Goal: Navigation & Orientation: Find specific page/section

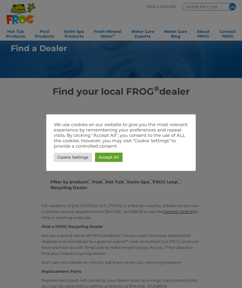
click at [113, 159] on link "Accept All" at bounding box center [108, 157] width 27 height 9
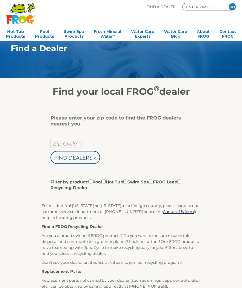
click at [106, 183] on input "Filter by product: Pool Hot Tub Swim Spa FROG Leap Recycling Dealer" at bounding box center [104, 181] width 4 height 4
checkbox input "true"
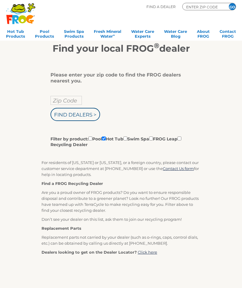
scroll to position [43, 0]
click at [19, 36] on link "Hot Tub Products" at bounding box center [15, 33] width 19 height 12
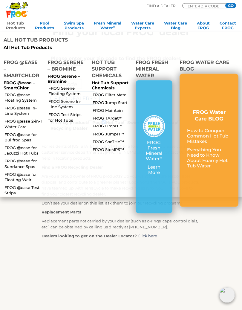
scroll to position [60, 0]
click at [14, 92] on link "FROG @ease Floating System" at bounding box center [23, 97] width 38 height 11
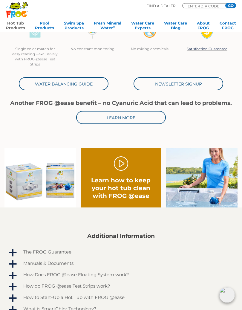
scroll to position [198, 0]
click at [35, 84] on link "Water Balancing Guide" at bounding box center [64, 83] width 90 height 13
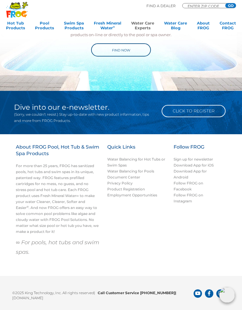
scroll to position [517, 0]
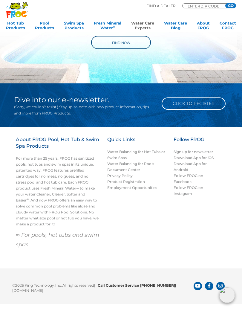
click at [128, 47] on link "Find Now" at bounding box center [121, 42] width 60 height 13
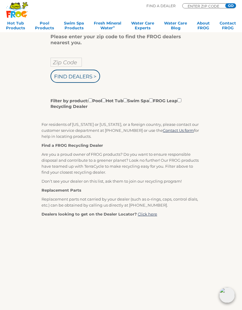
scroll to position [95, 0]
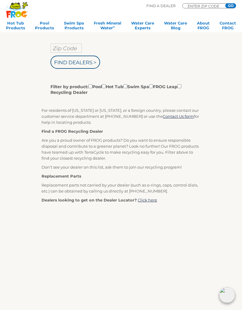
click at [76, 50] on input "Zip Code" at bounding box center [65, 48] width 31 height 9
type input "61528"
click at [106, 88] on input "Filter by product: Pool Hot Tub Swim Spa FROG Leap Recycling Dealer" at bounding box center [104, 86] width 4 height 4
checkbox input "true"
click at [91, 63] on input "Find Dealers >" at bounding box center [75, 62] width 50 height 13
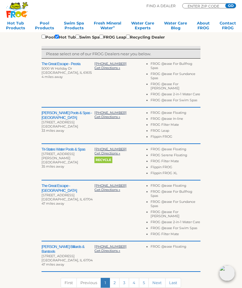
scroll to position [165, 0]
